Goal: Find specific page/section: Find specific page/section

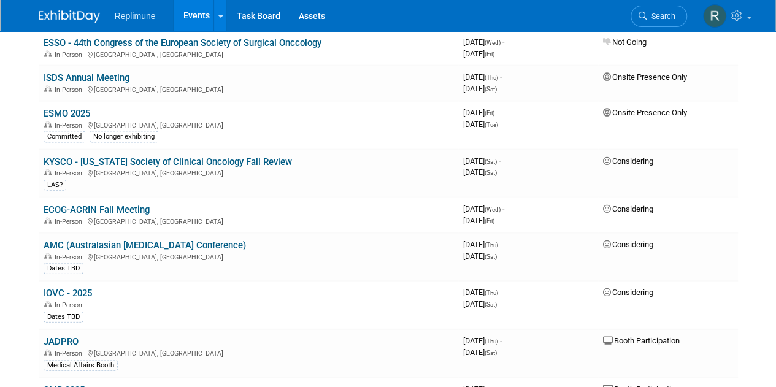
scroll to position [1322, 0]
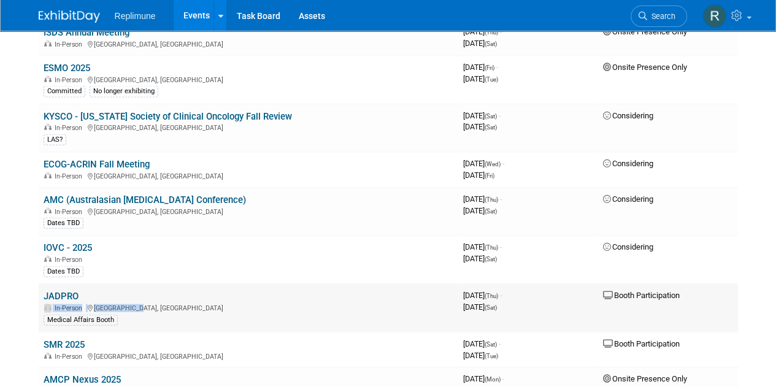
drag, startPoint x: 130, startPoint y: 288, endPoint x: 69, endPoint y: 281, distance: 61.7
click at [69, 284] on td "JADPRO In-Person [GEOGRAPHIC_DATA], [GEOGRAPHIC_DATA] Medical Affairs Booth" at bounding box center [248, 308] width 419 height 48
click at [102, 284] on td "JADPRO In-Person [GEOGRAPHIC_DATA], [GEOGRAPHIC_DATA] Medical Affairs Booth" at bounding box center [248, 308] width 419 height 48
click at [59, 291] on link "JADPRO" at bounding box center [61, 296] width 35 height 11
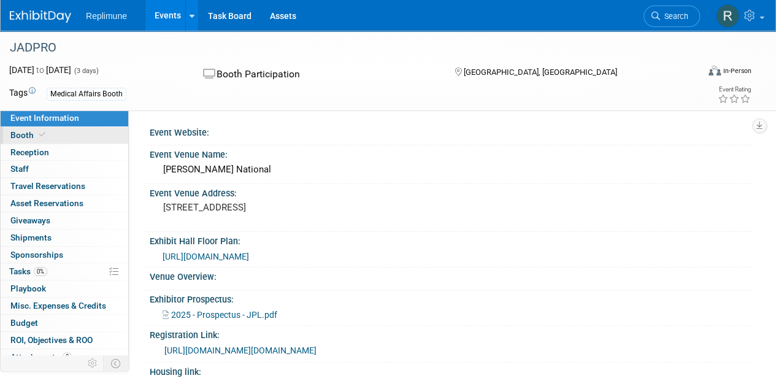
click at [49, 135] on link "Booth" at bounding box center [65, 135] width 128 height 17
